Goal: Navigation & Orientation: Understand site structure

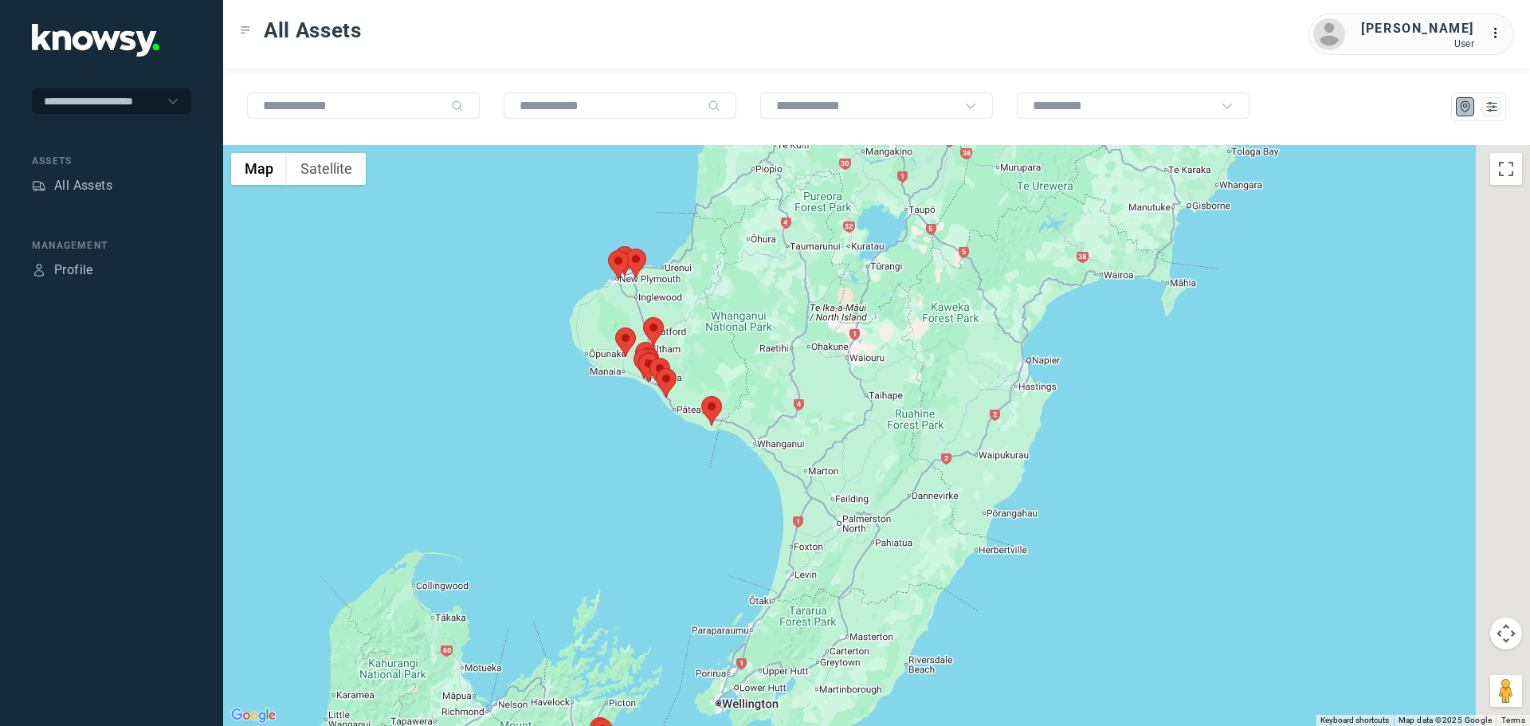
click at [681, 417] on div at bounding box center [876, 435] width 1307 height 581
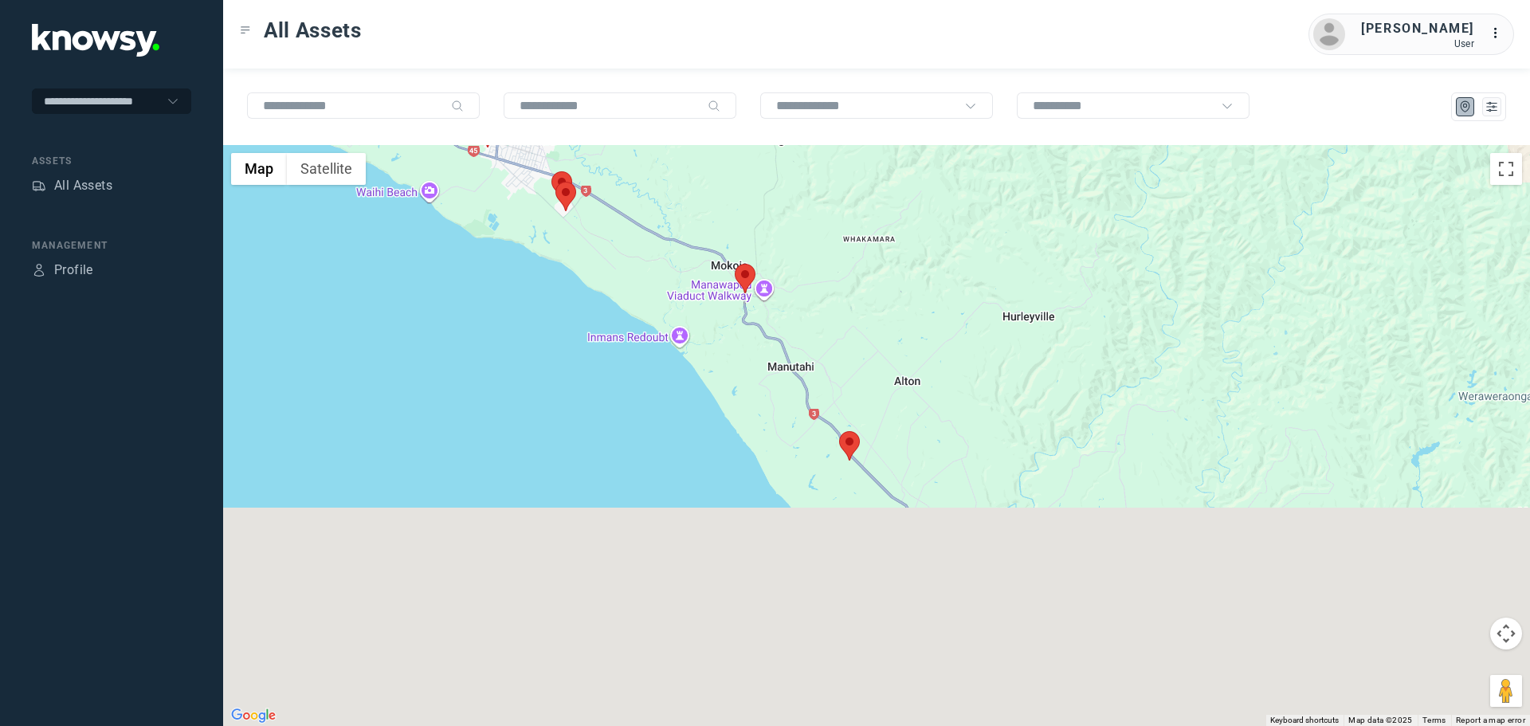
drag, startPoint x: 1009, startPoint y: 590, endPoint x: 856, endPoint y: 305, distance: 323.3
click at [856, 305] on div at bounding box center [876, 435] width 1307 height 581
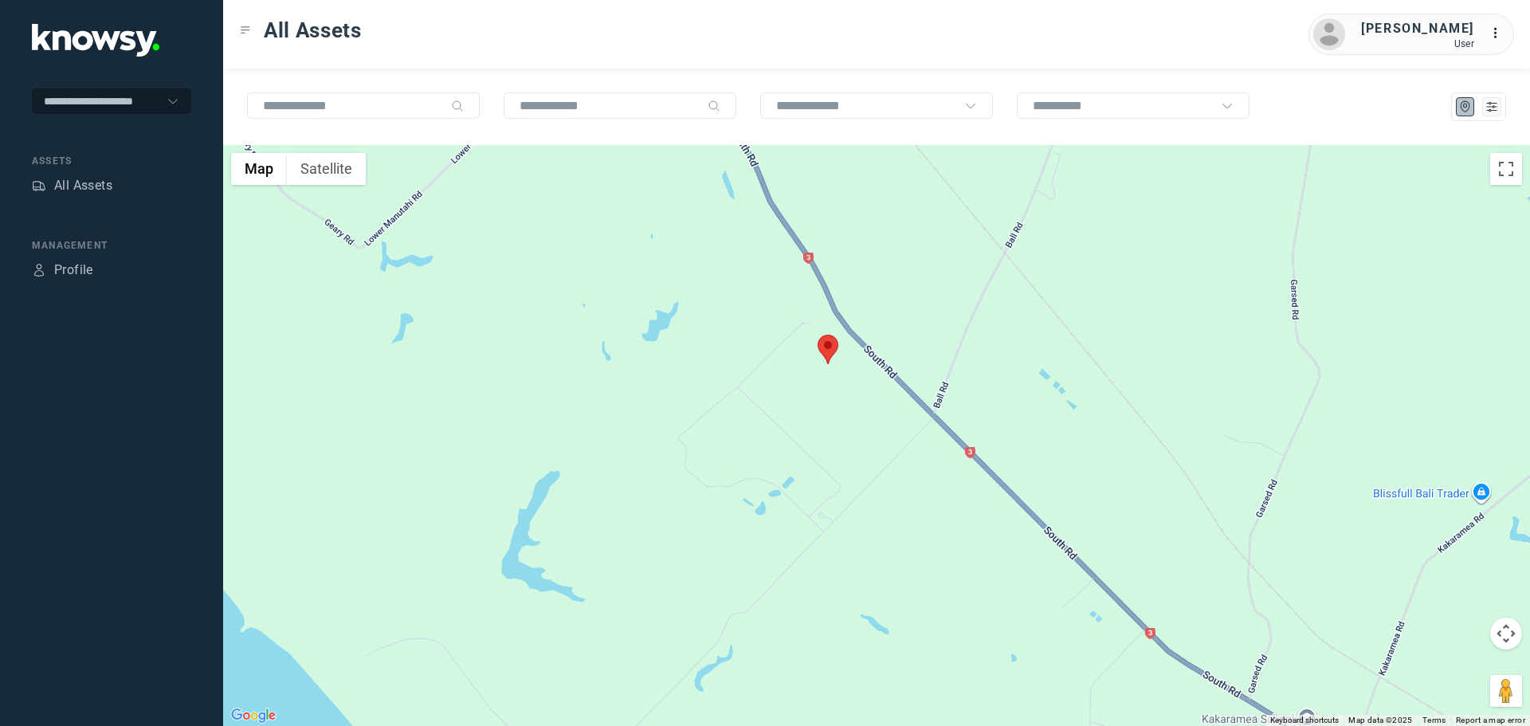
click at [817, 335] on area at bounding box center [817, 335] width 0 height 0
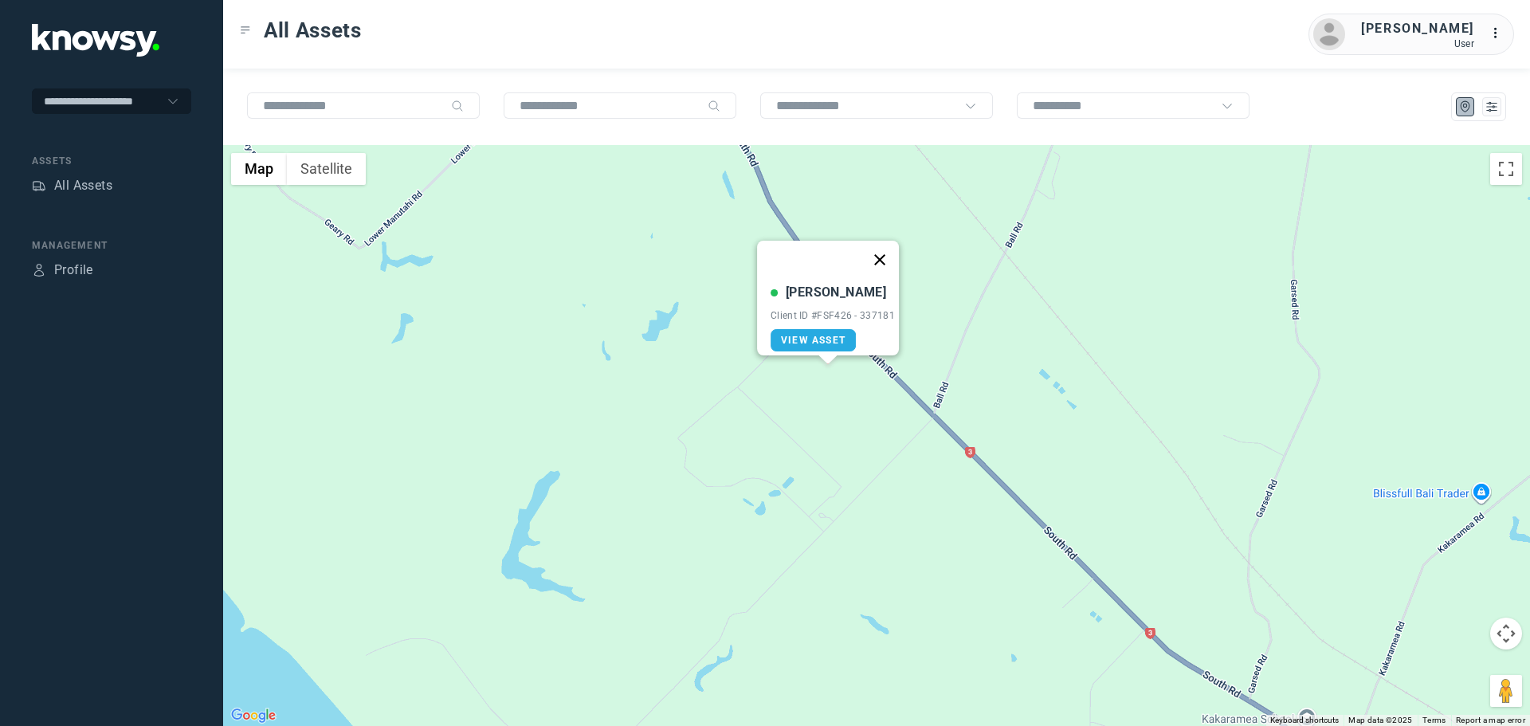
click at [892, 249] on button "Close" at bounding box center [879, 260] width 38 height 38
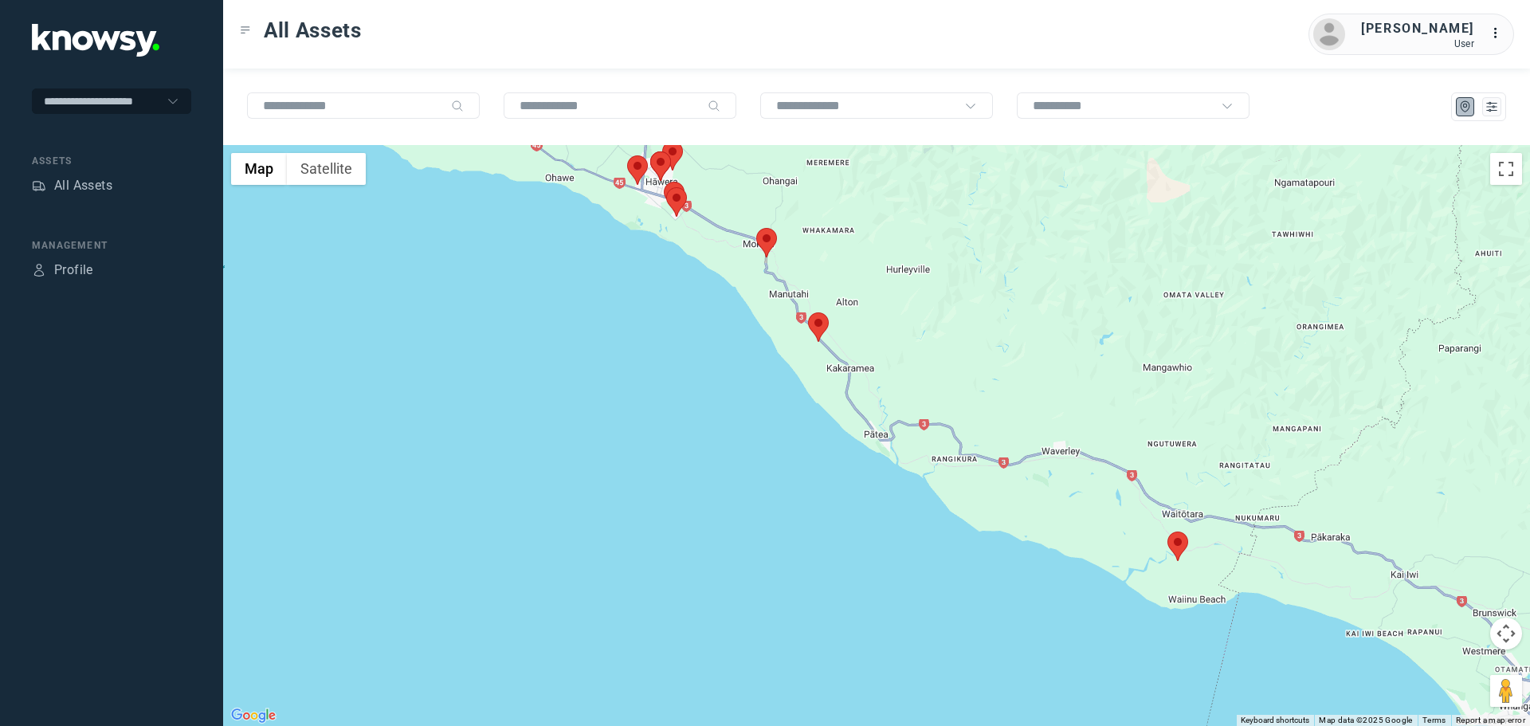
drag, startPoint x: 763, startPoint y: 214, endPoint x: 766, endPoint y: 229, distance: 15.5
click at [766, 229] on div at bounding box center [876, 435] width 1307 height 581
click at [1167, 531] on area at bounding box center [1167, 531] width 0 height 0
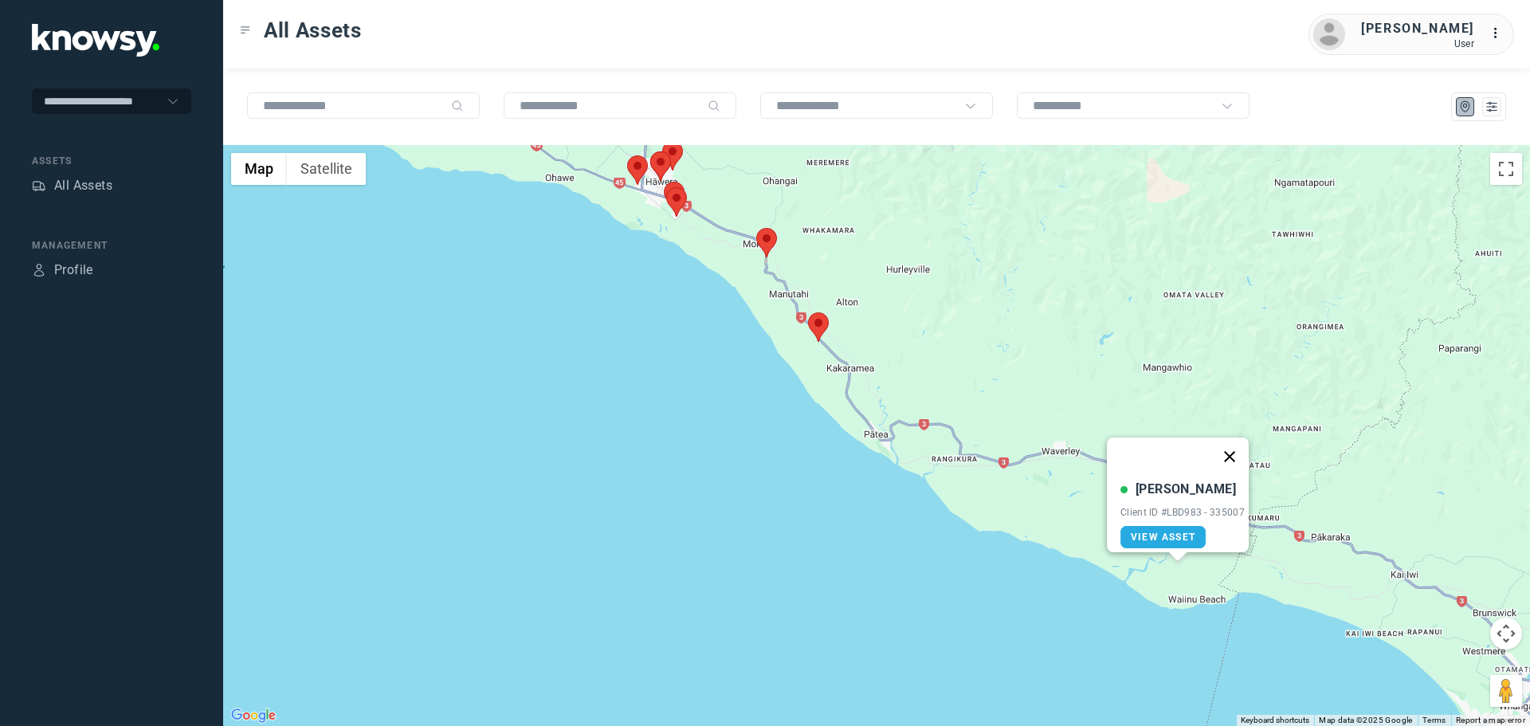
click at [1234, 453] on button "Close" at bounding box center [1229, 456] width 38 height 38
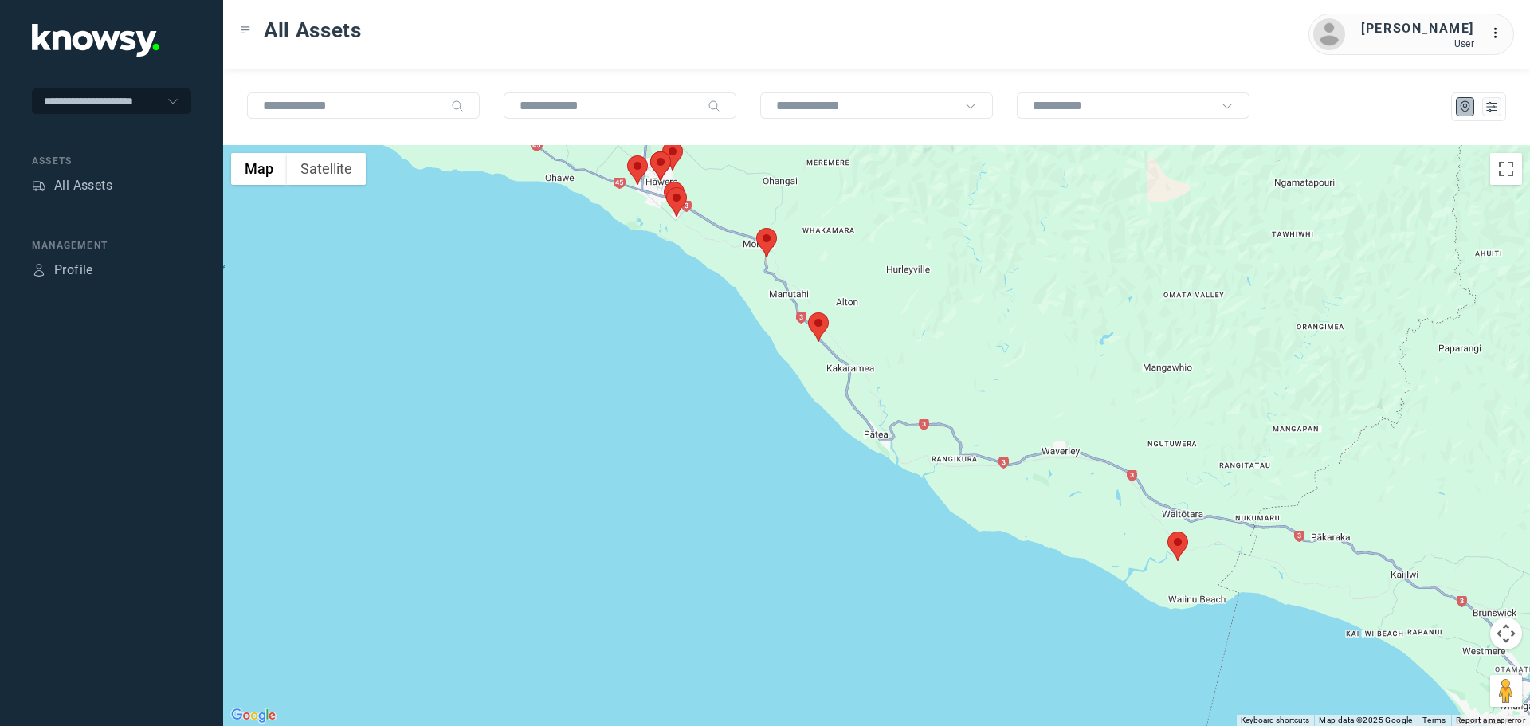
click at [756, 228] on area at bounding box center [756, 228] width 0 height 0
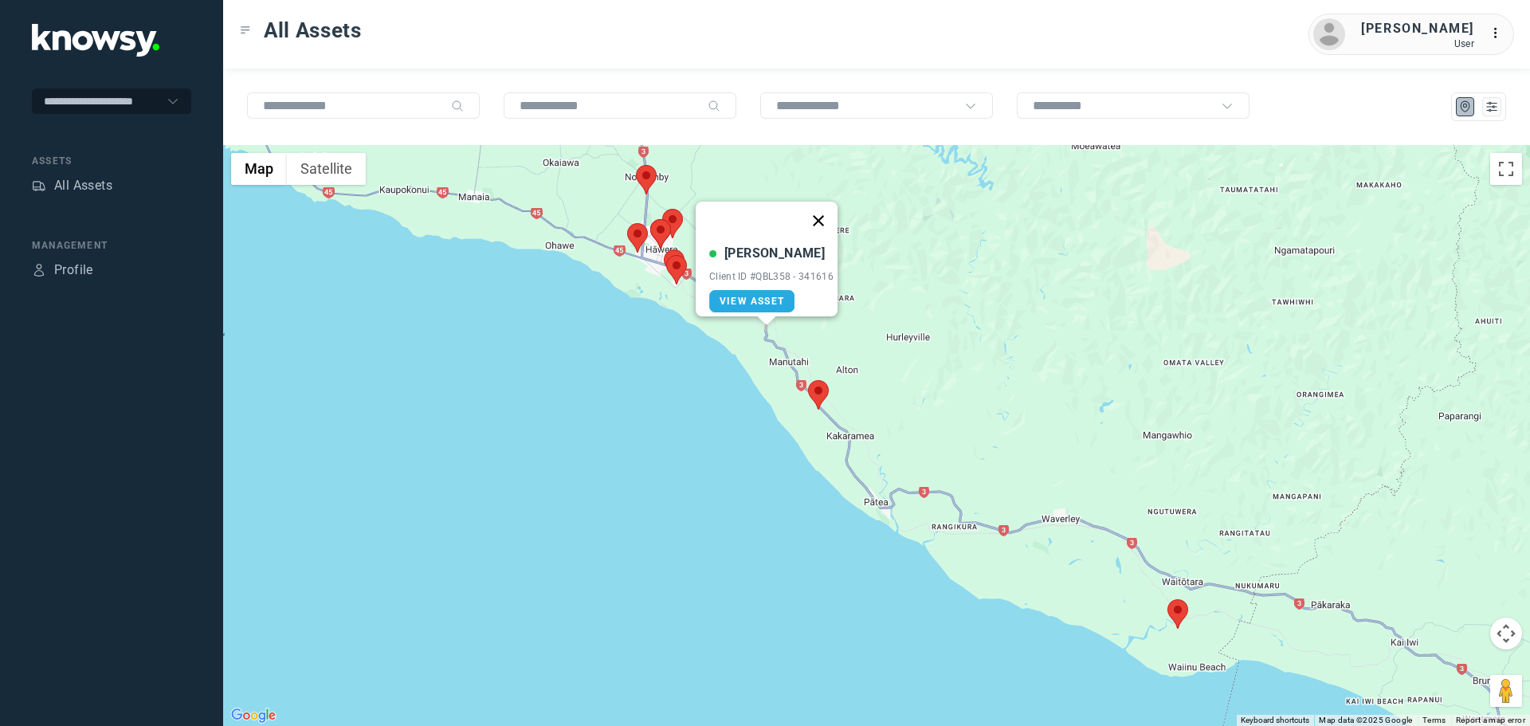
click at [833, 209] on button "Close" at bounding box center [818, 221] width 38 height 38
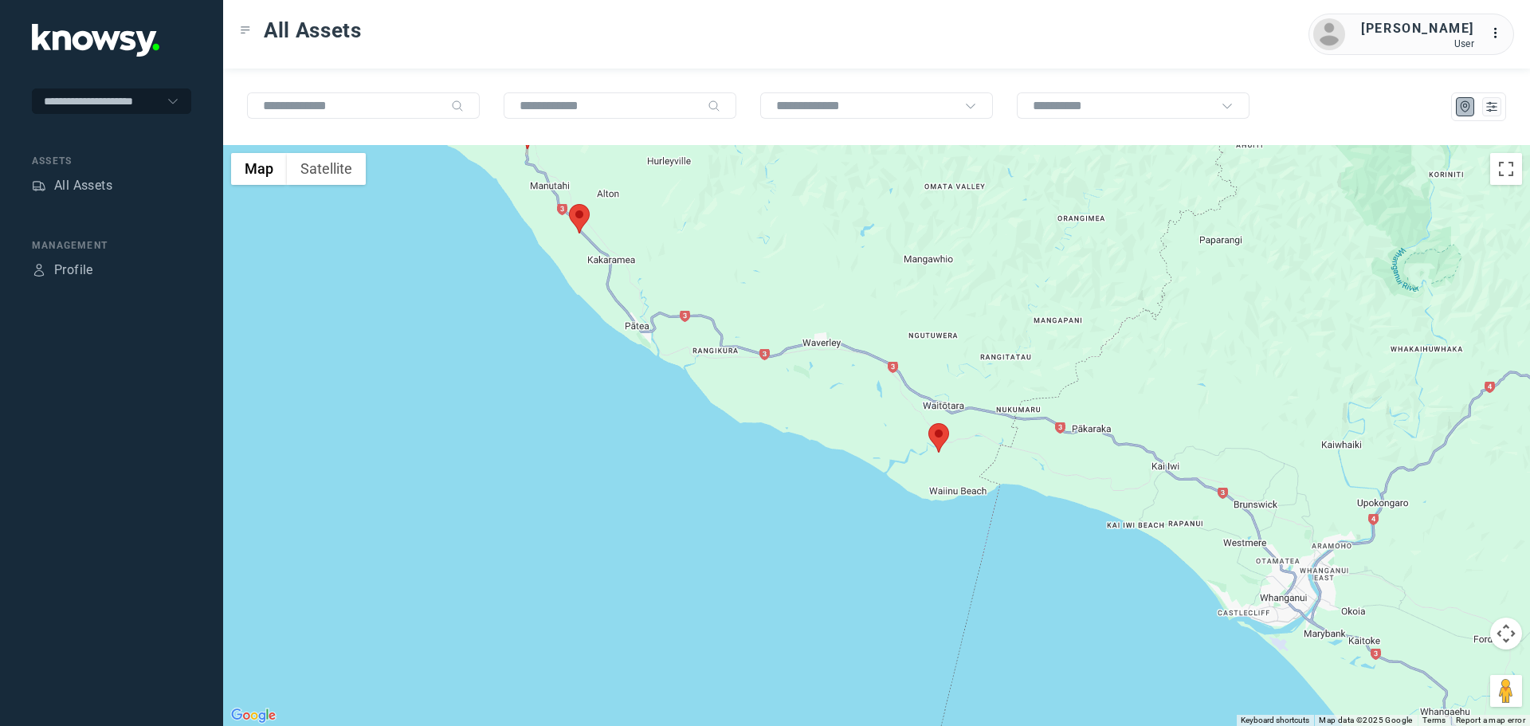
drag, startPoint x: 1113, startPoint y: 529, endPoint x: 825, endPoint y: 334, distance: 347.6
click at [831, 335] on div at bounding box center [876, 435] width 1307 height 581
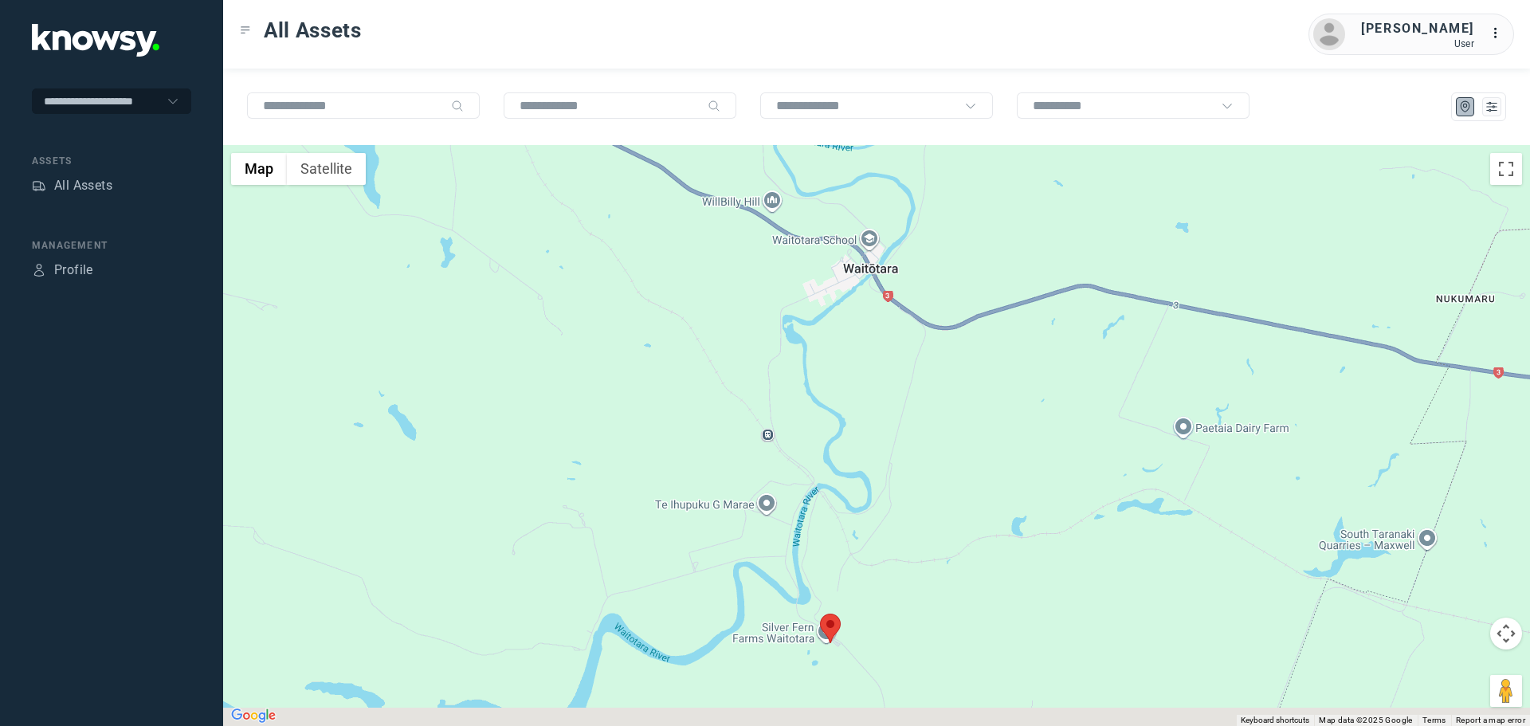
drag, startPoint x: 883, startPoint y: 568, endPoint x: 727, endPoint y: 404, distance: 226.5
click at [718, 366] on div at bounding box center [876, 435] width 1307 height 581
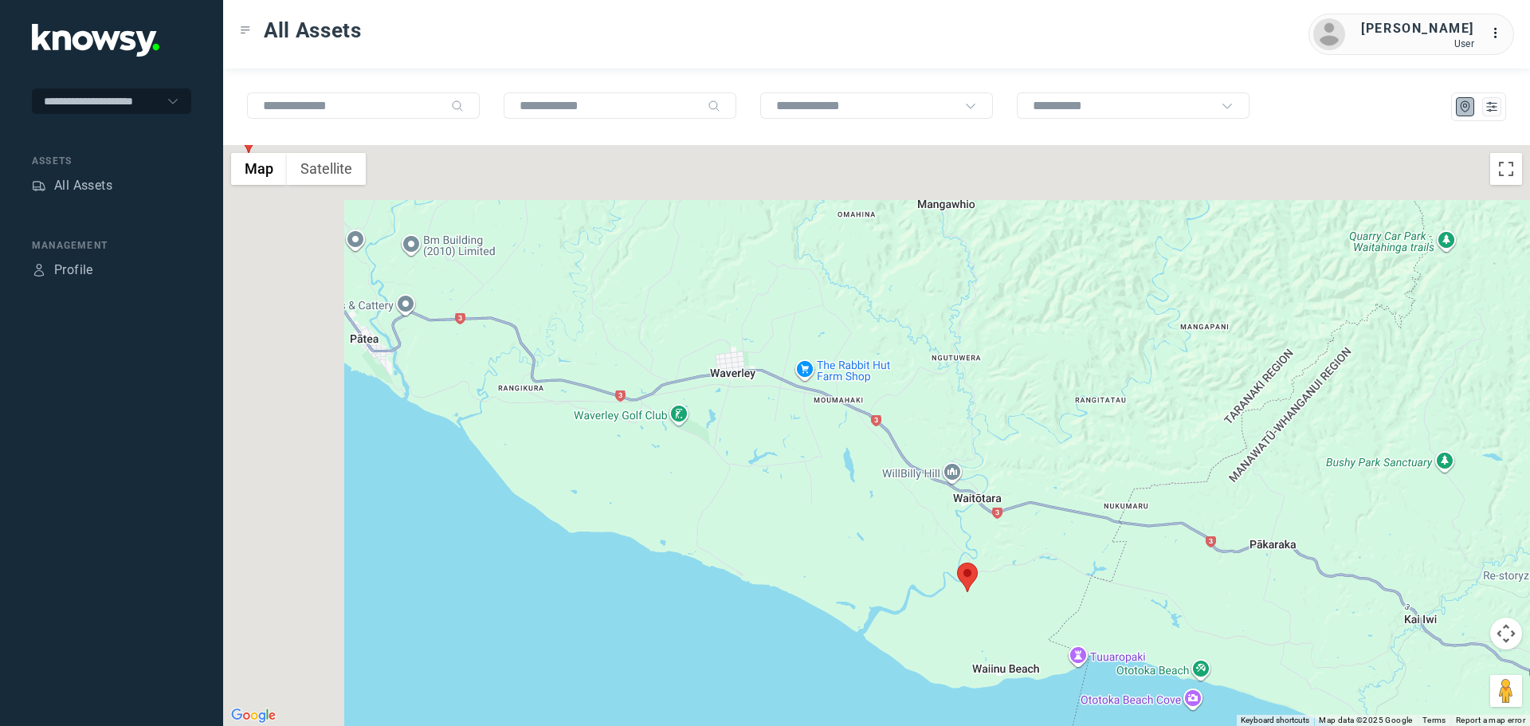
drag, startPoint x: 530, startPoint y: 331, endPoint x: 903, endPoint y: 484, distance: 403.8
click at [913, 507] on div at bounding box center [876, 435] width 1307 height 581
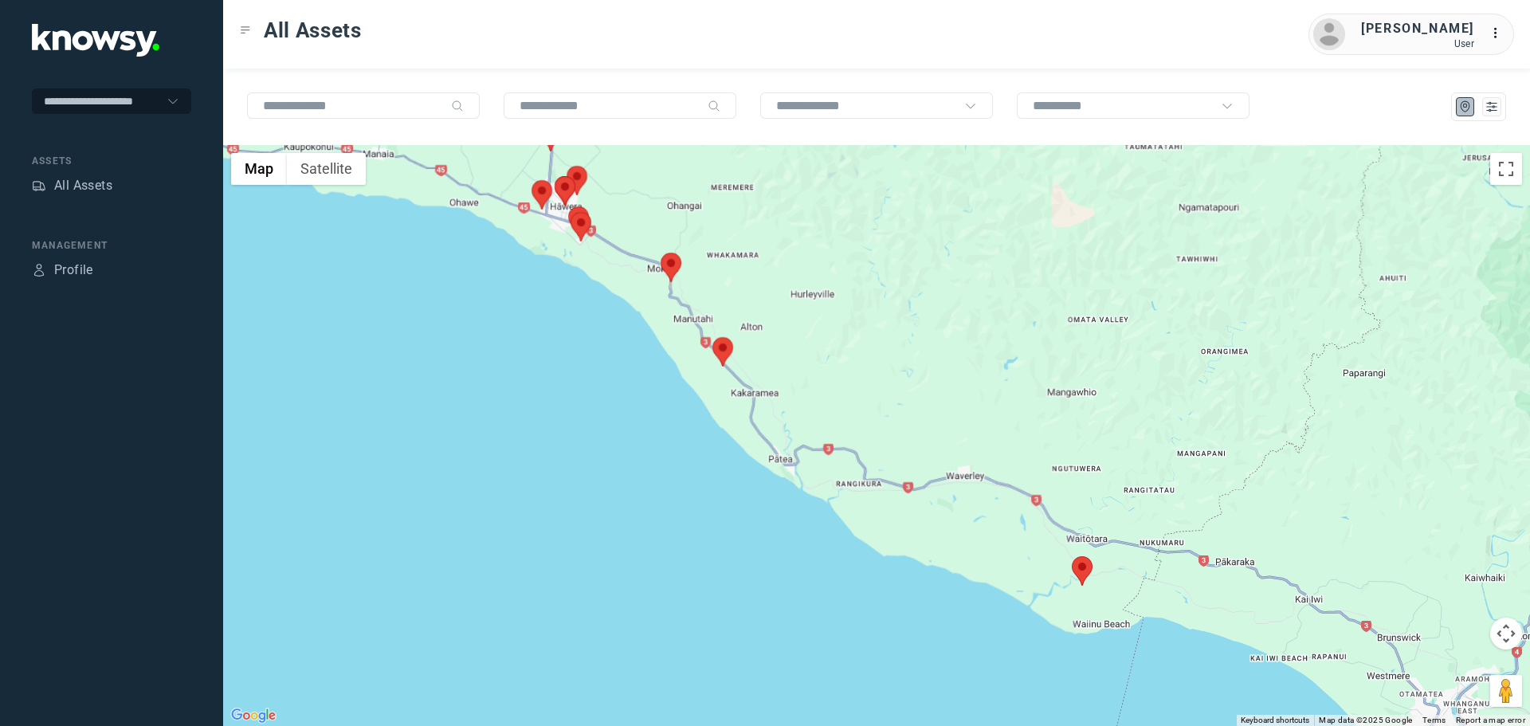
drag, startPoint x: 629, startPoint y: 227, endPoint x: 737, endPoint y: 339, distance: 156.1
click at [737, 339] on div at bounding box center [876, 435] width 1307 height 581
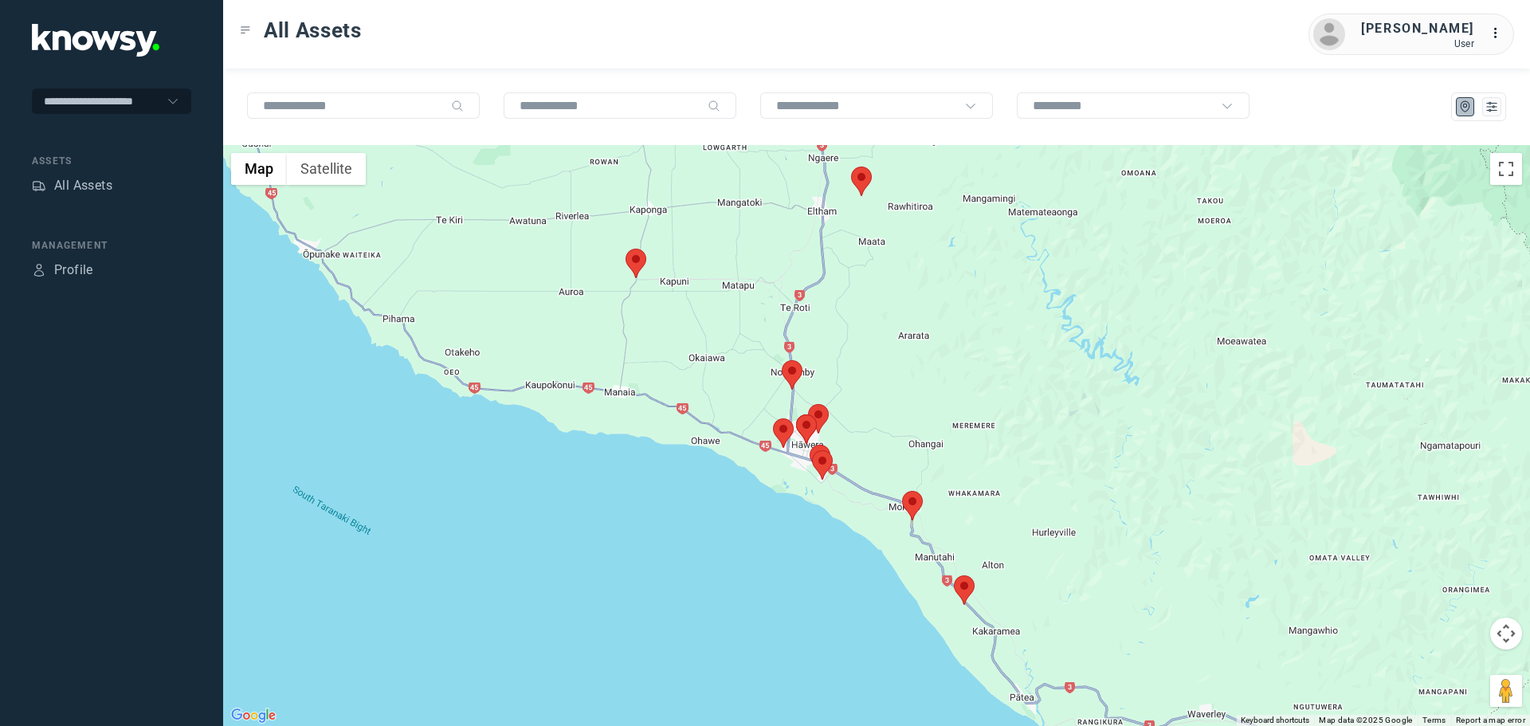
click at [619, 313] on div at bounding box center [876, 435] width 1307 height 581
